Goal: Information Seeking & Learning: Learn about a topic

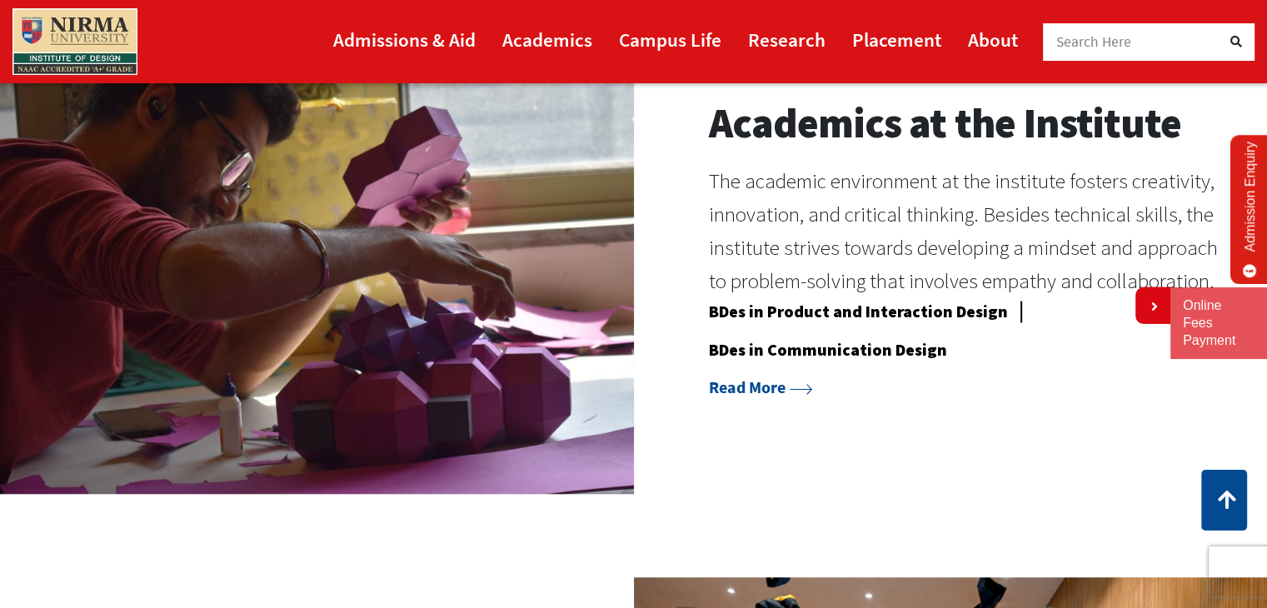
scroll to position [1390, 0]
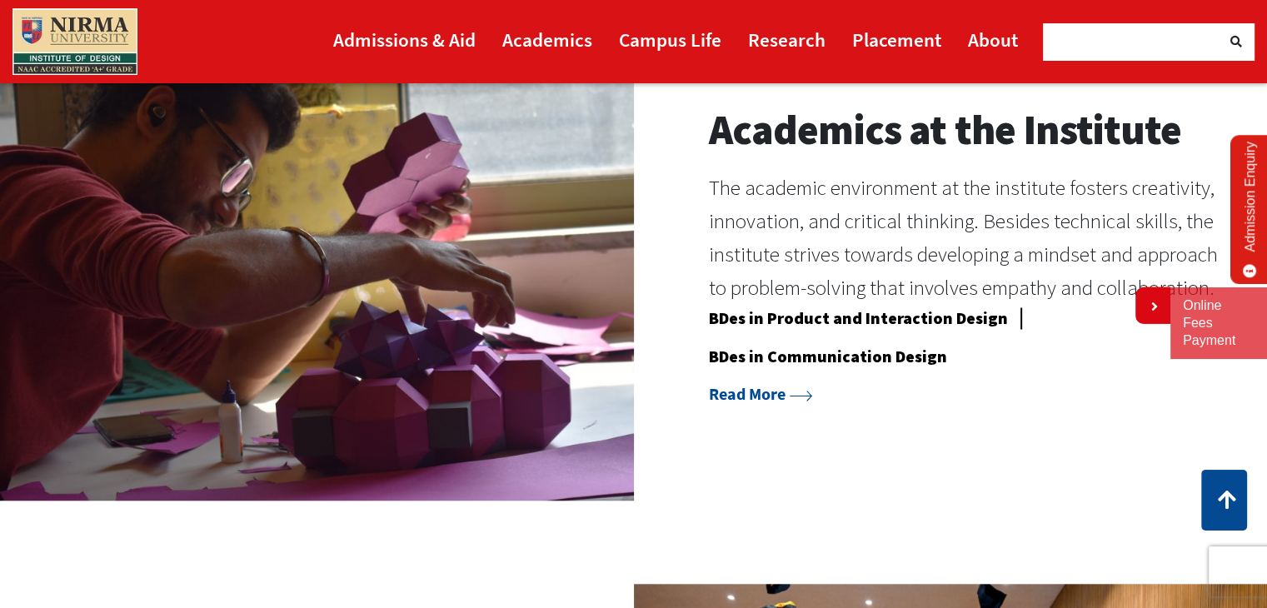
click at [756, 406] on div "Academics at the Institute The academic environment at the institute fosters cr…" at bounding box center [967, 256] width 517 height 302
click at [776, 387] on link "Read More" at bounding box center [760, 393] width 103 height 21
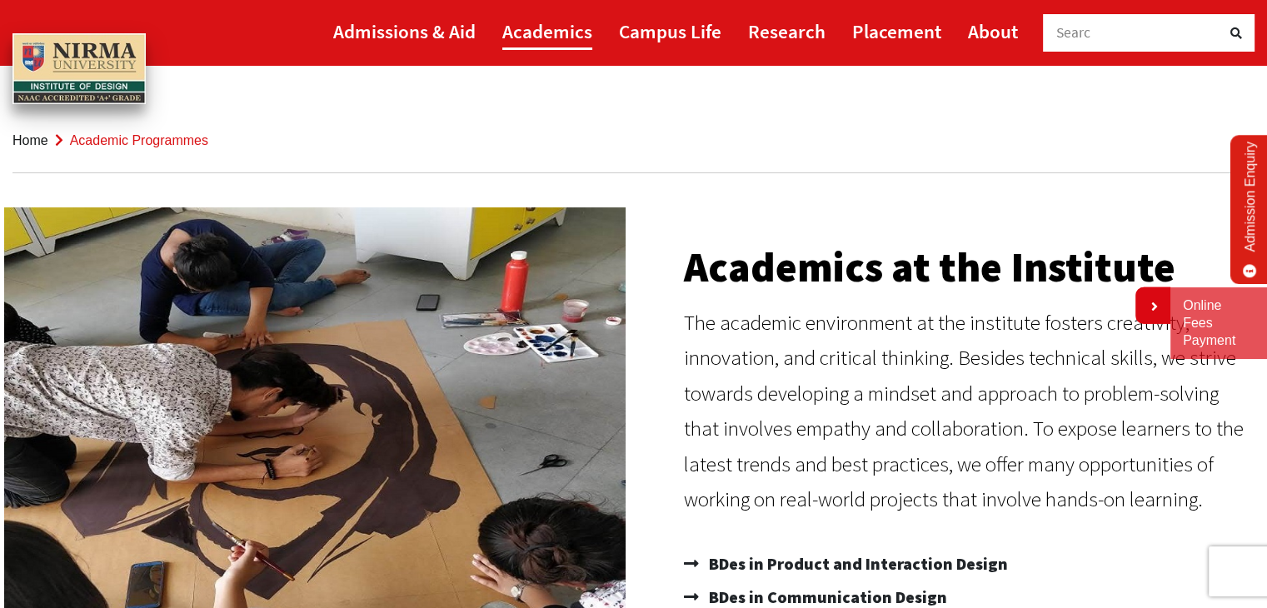
click at [531, 35] on link "Academics" at bounding box center [547, 30] width 90 height 37
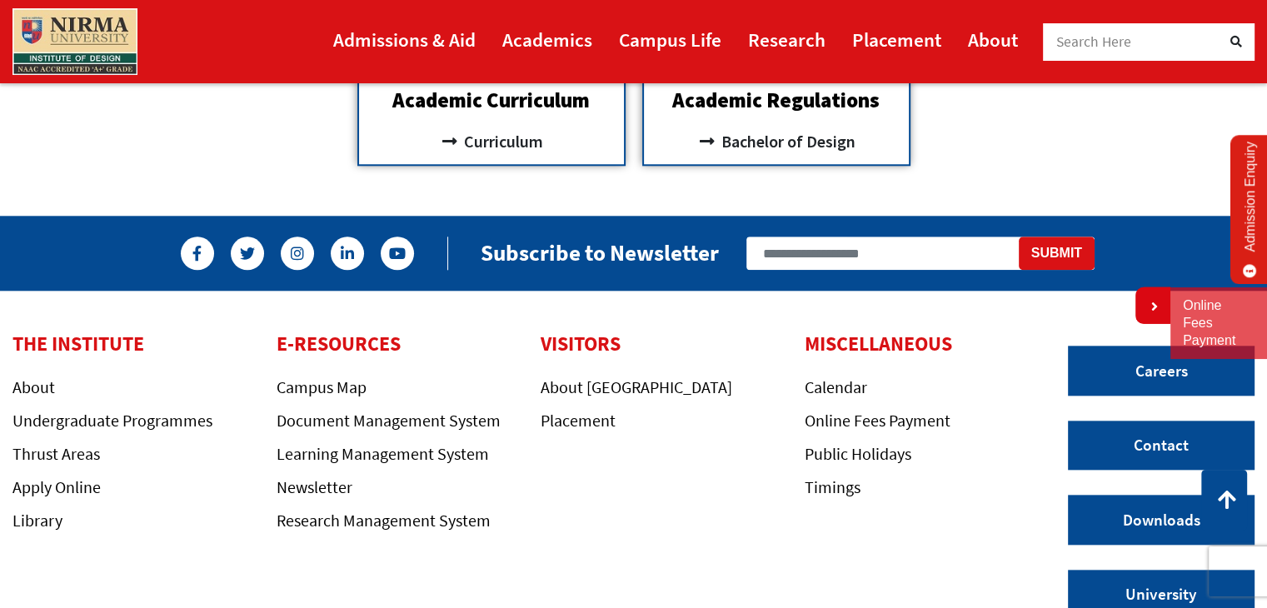
scroll to position [1735, 0]
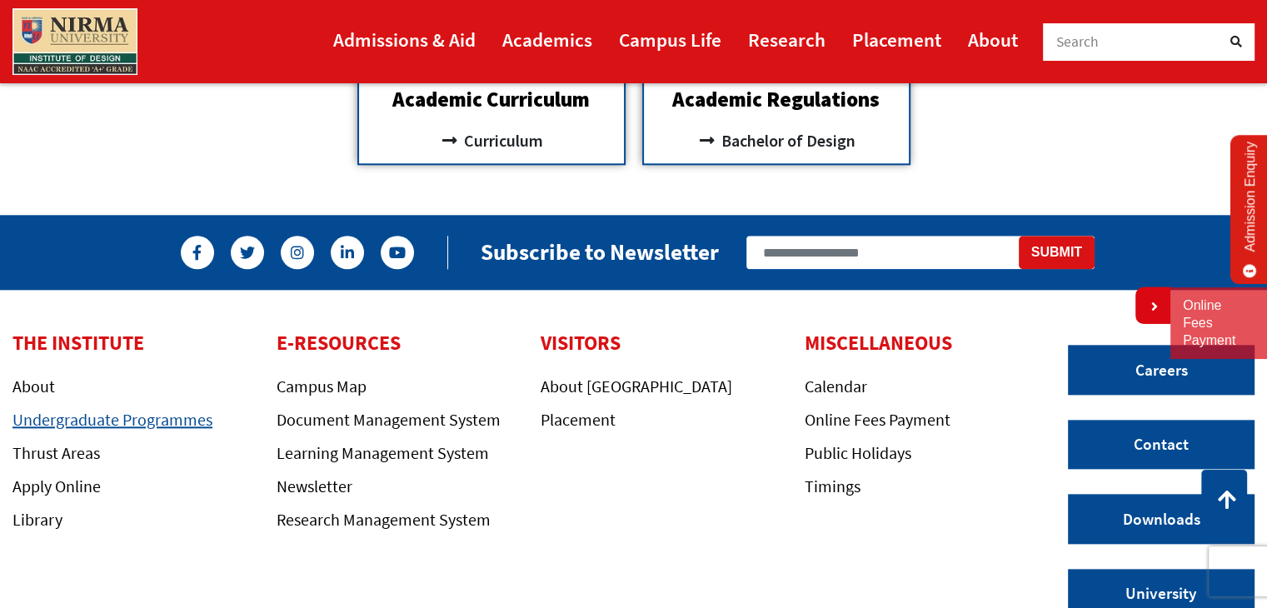
click at [167, 409] on link "Undergraduate Programmes" at bounding box center [112, 419] width 200 height 21
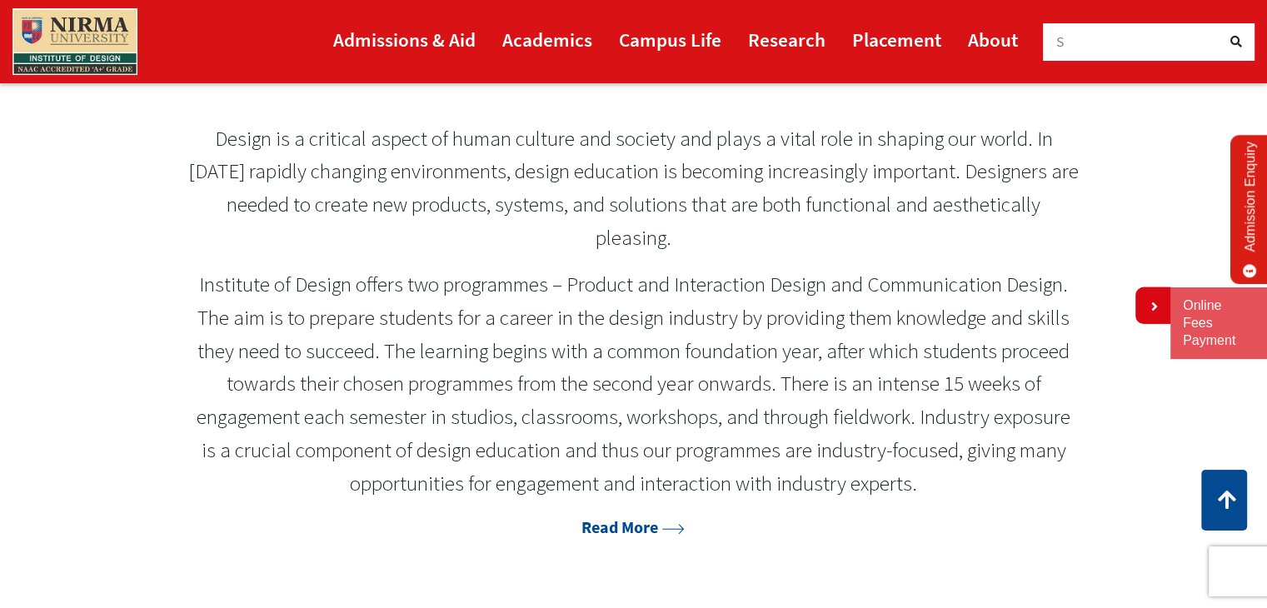
scroll to position [760, 0]
click at [410, 48] on link "Admissions & Aid" at bounding box center [404, 39] width 142 height 37
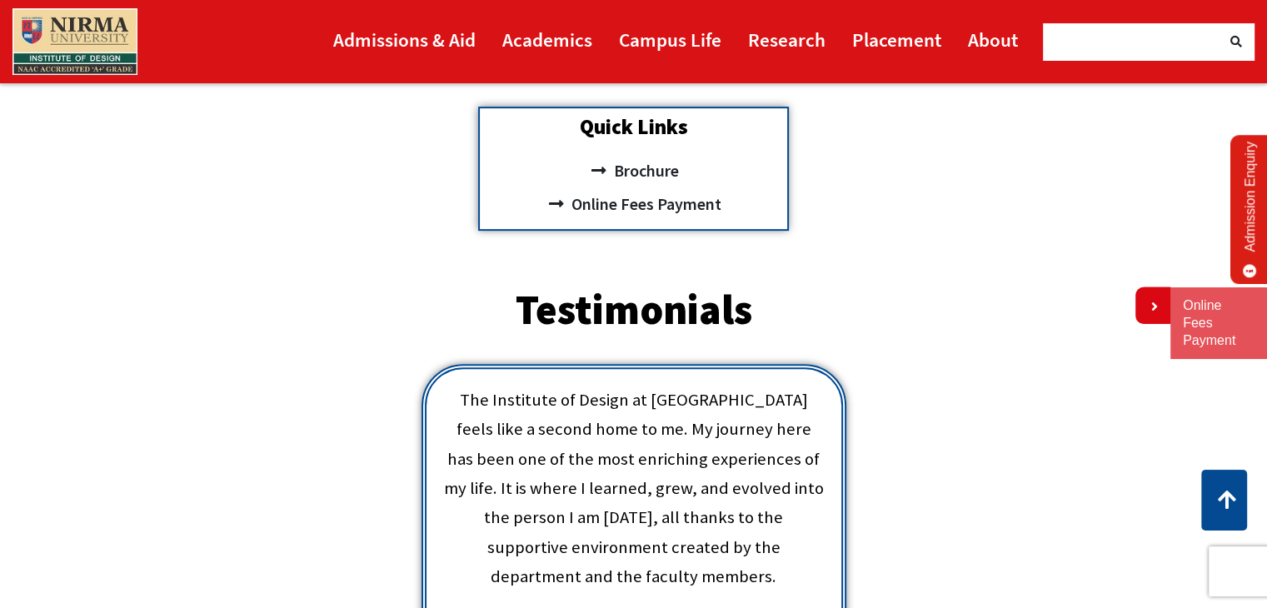
scroll to position [630, 0]
